Goal: Task Accomplishment & Management: Complete application form

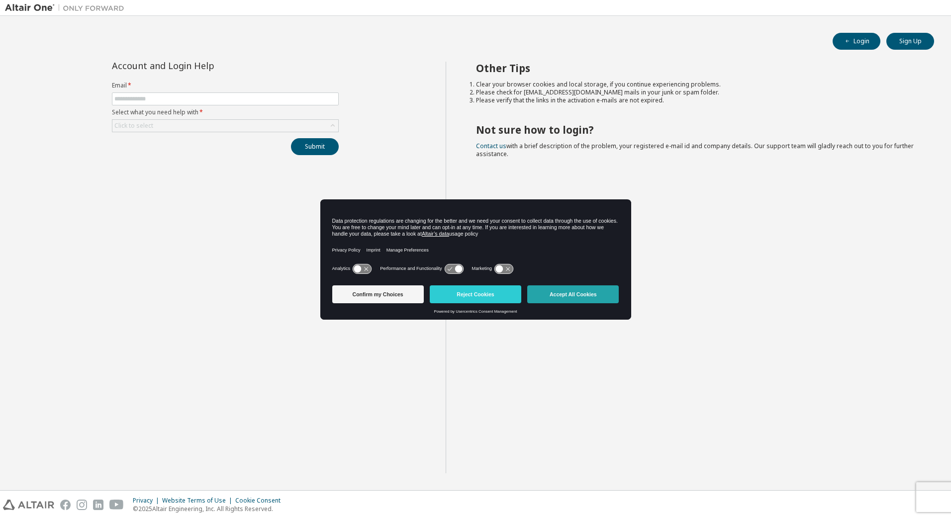
click at [562, 295] on button "Accept All Cookies" at bounding box center [573, 295] width 92 height 18
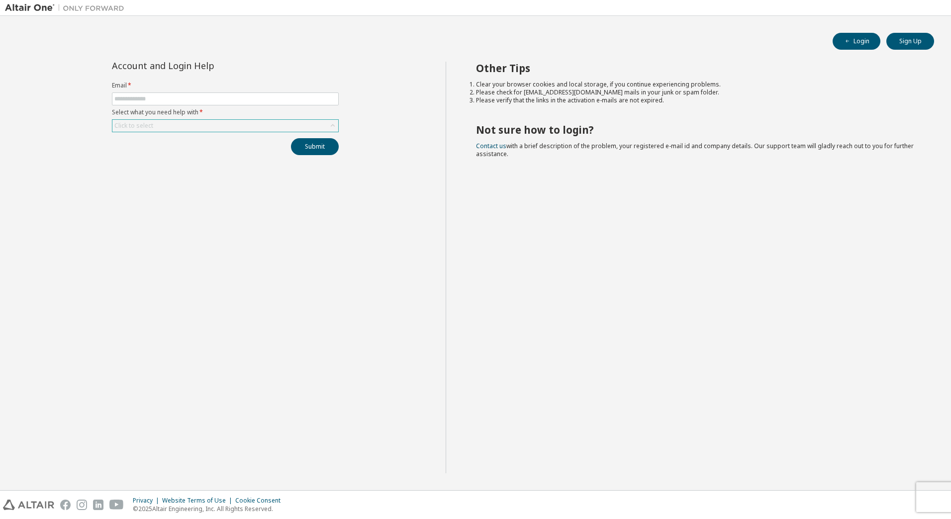
click at [168, 129] on div "Click to select" at bounding box center [225, 126] width 226 height 12
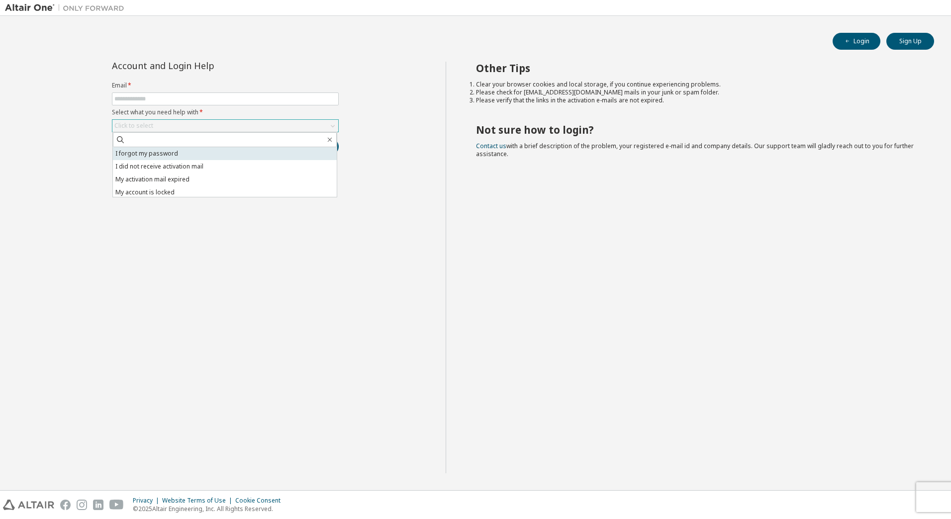
click at [169, 157] on li "I forgot my password" at bounding box center [225, 153] width 224 height 13
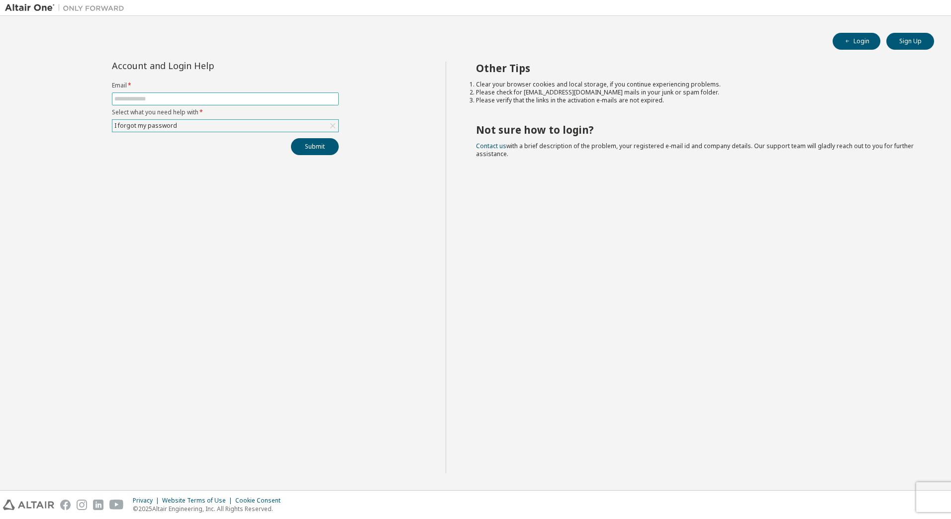
click at [138, 94] on span at bounding box center [225, 99] width 227 height 13
click at [151, 101] on input "text" at bounding box center [225, 99] width 222 height 8
type input "**********"
click at [312, 148] on button "Submit" at bounding box center [315, 146] width 48 height 17
click at [220, 125] on div "I forgot my password" at bounding box center [225, 126] width 226 height 12
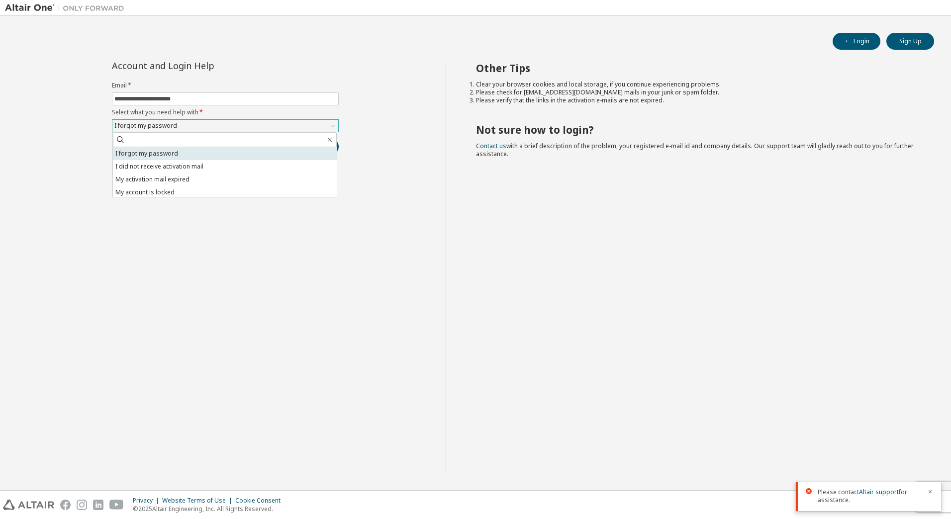
click at [219, 154] on li "I forgot my password" at bounding box center [225, 153] width 224 height 13
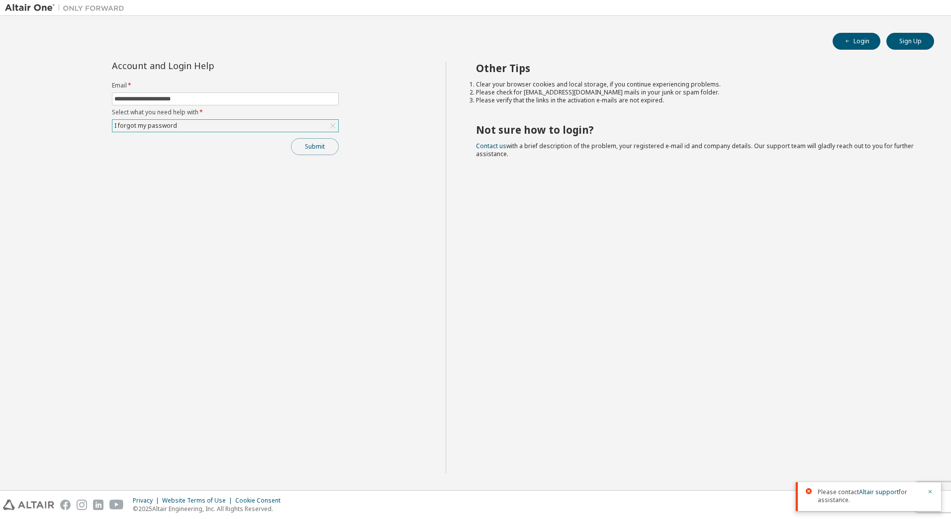
click at [315, 144] on button "Submit" at bounding box center [315, 146] width 48 height 17
click at [915, 38] on button "Sign Up" at bounding box center [910, 41] width 48 height 17
